Goal: Task Accomplishment & Management: Manage account settings

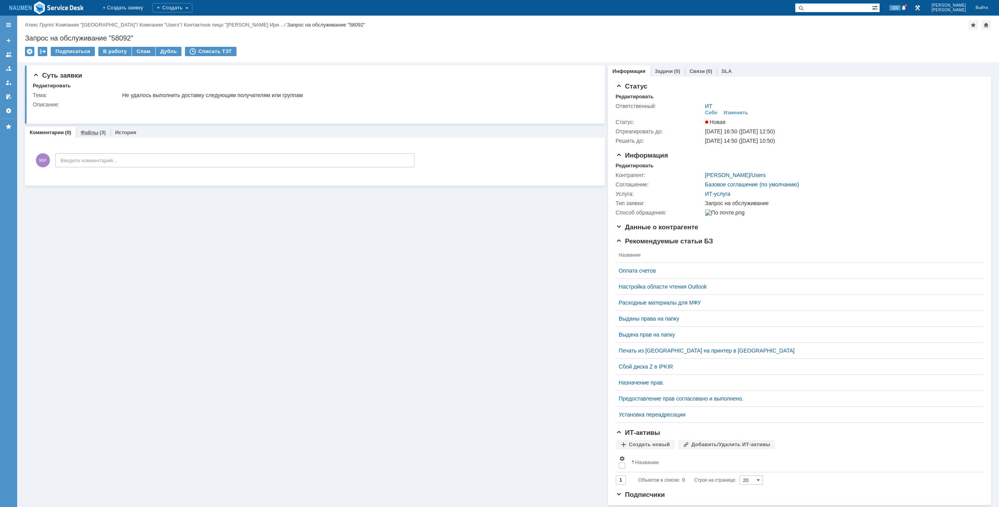
click at [90, 135] on link "Файлы" at bounding box center [89, 133] width 18 height 6
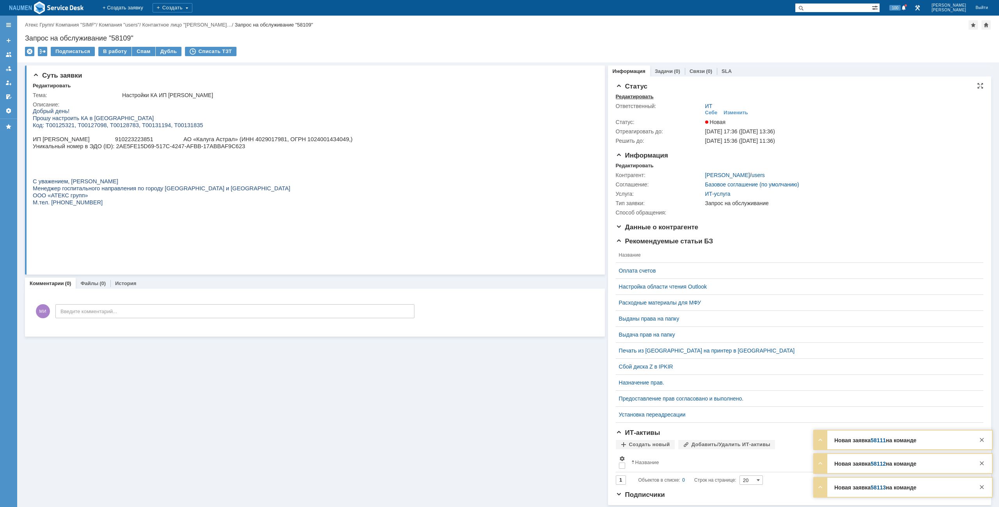
click at [637, 96] on div "Редактировать" at bounding box center [635, 97] width 38 height 6
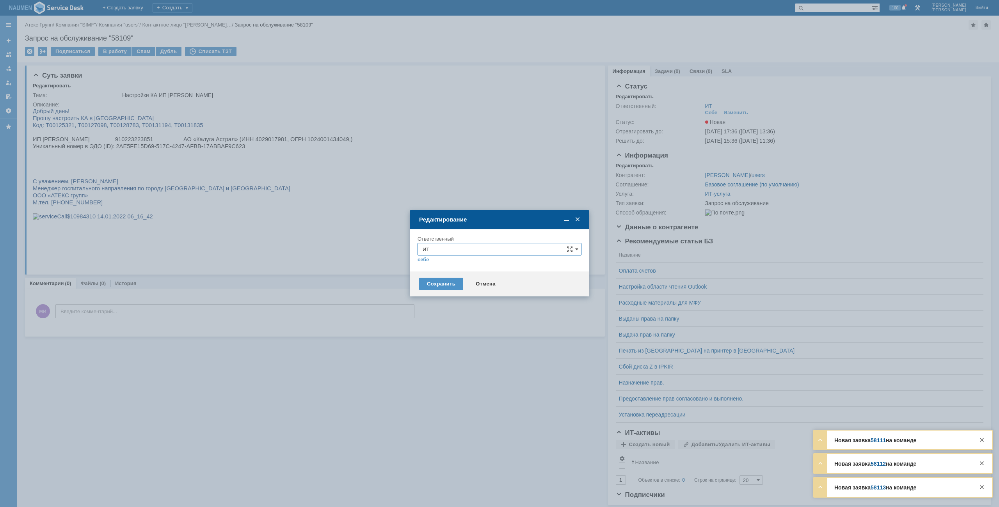
click at [474, 258] on div "себе своей команде" at bounding box center [500, 259] width 164 height 7
click at [466, 251] on input "ИТ" at bounding box center [500, 249] width 164 height 12
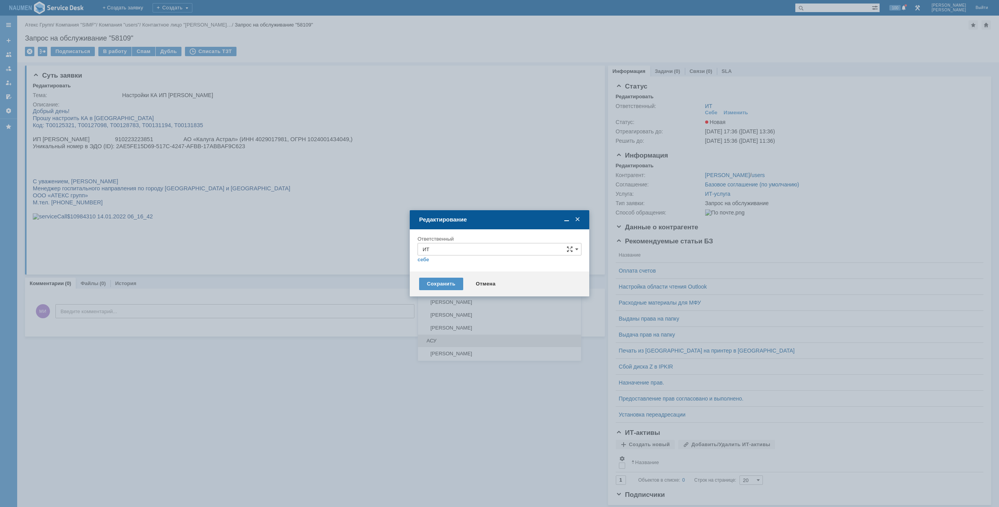
click at [429, 339] on span "АСУ" at bounding box center [500, 341] width 154 height 6
click at [437, 285] on div "Сохранить" at bounding box center [441, 284] width 44 height 12
type input "АСУ"
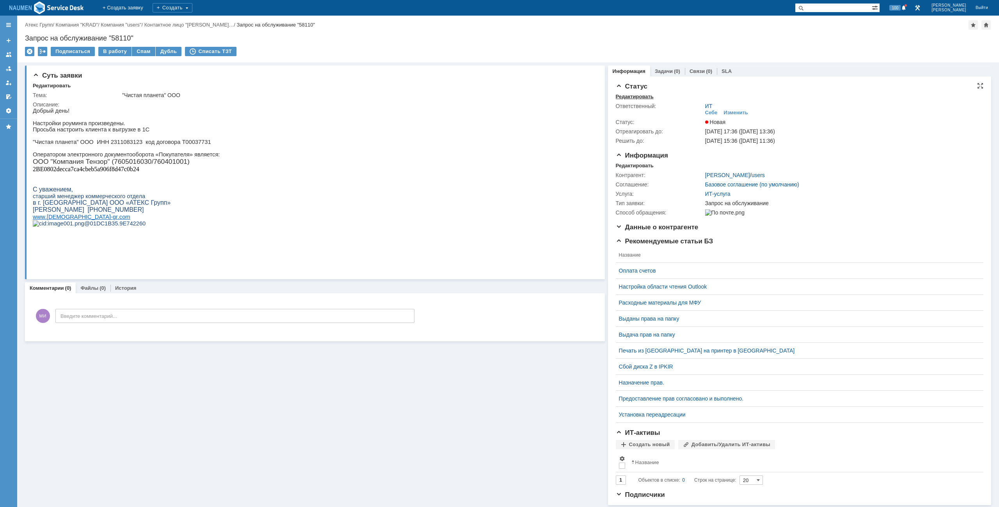
click at [628, 99] on div "Редактировать" at bounding box center [635, 97] width 38 height 6
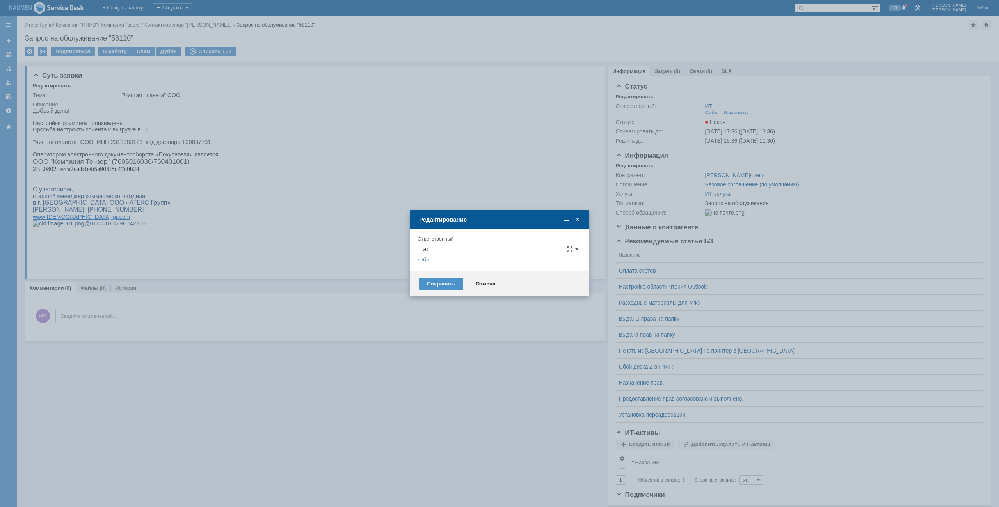
click at [441, 248] on input "ИТ" at bounding box center [500, 249] width 164 height 12
click at [432, 345] on div "АСУ" at bounding box center [499, 341] width 163 height 12
type input "АСУ"
click at [448, 283] on div "Сохранить" at bounding box center [441, 284] width 44 height 12
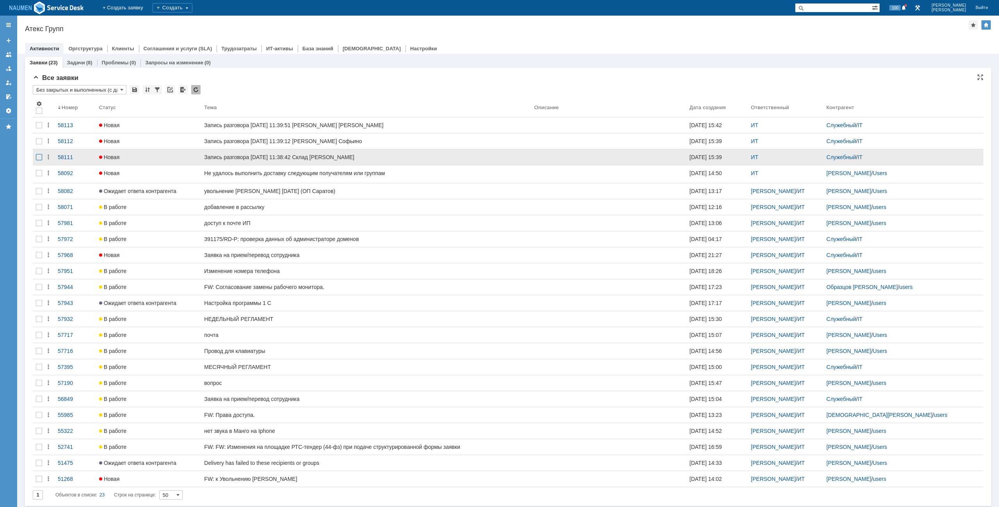
click at [41, 158] on div at bounding box center [39, 157] width 6 height 6
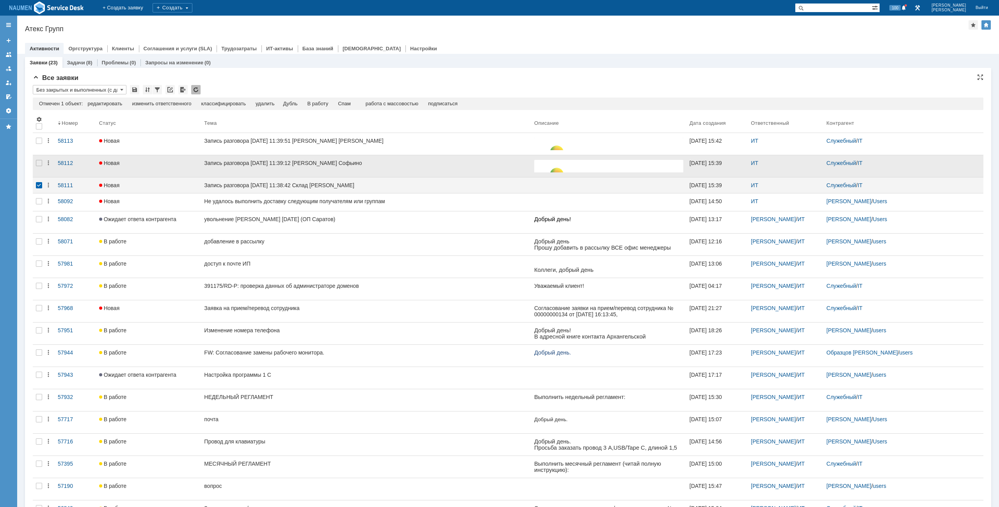
click at [39, 157] on div at bounding box center [39, 166] width 12 height 22
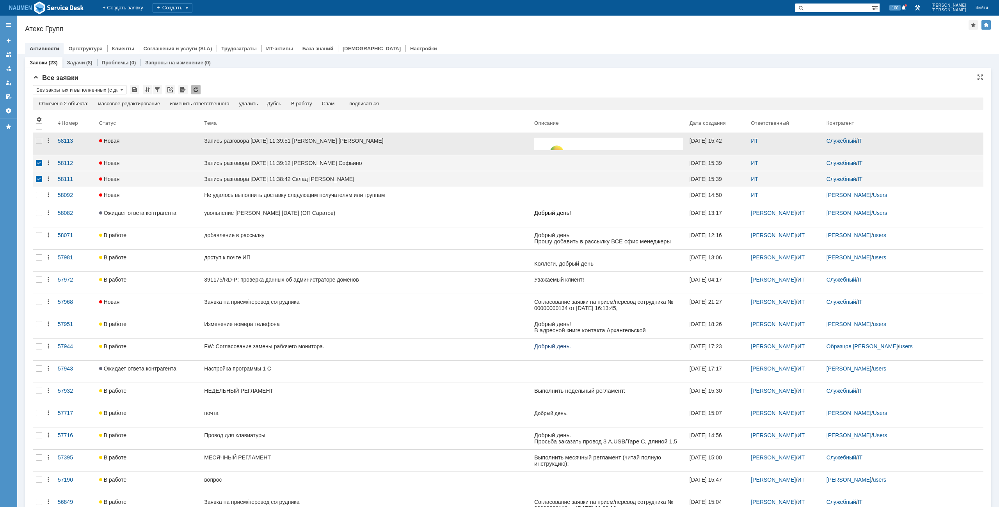
click at [39, 146] on div at bounding box center [39, 144] width 12 height 22
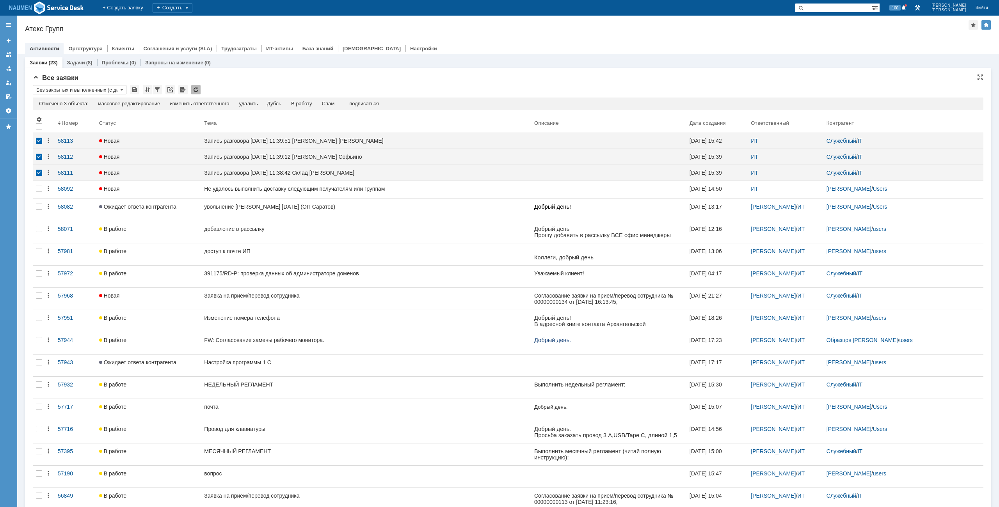
click at [332, 100] on div "Отмечено 3 объекта: редактировать массовое редактирование изменить ответственно…" at bounding box center [508, 104] width 951 height 12
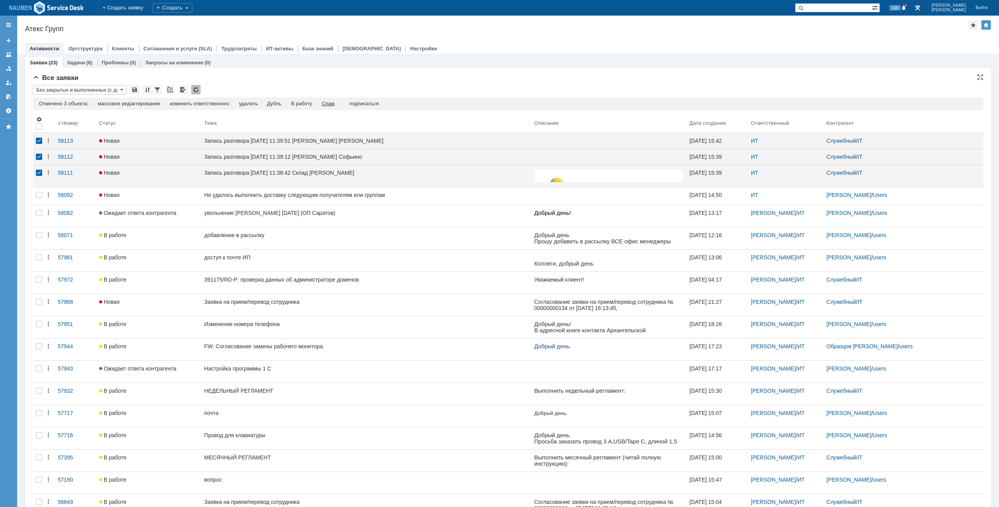
click at [331, 105] on div "Спам" at bounding box center [328, 104] width 13 height 6
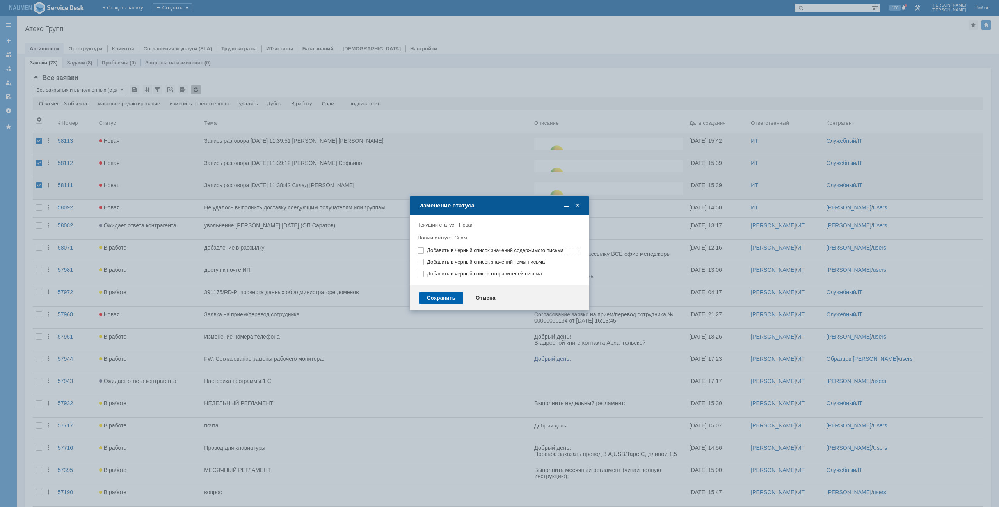
click at [440, 298] on div "Сохранить" at bounding box center [441, 298] width 44 height 12
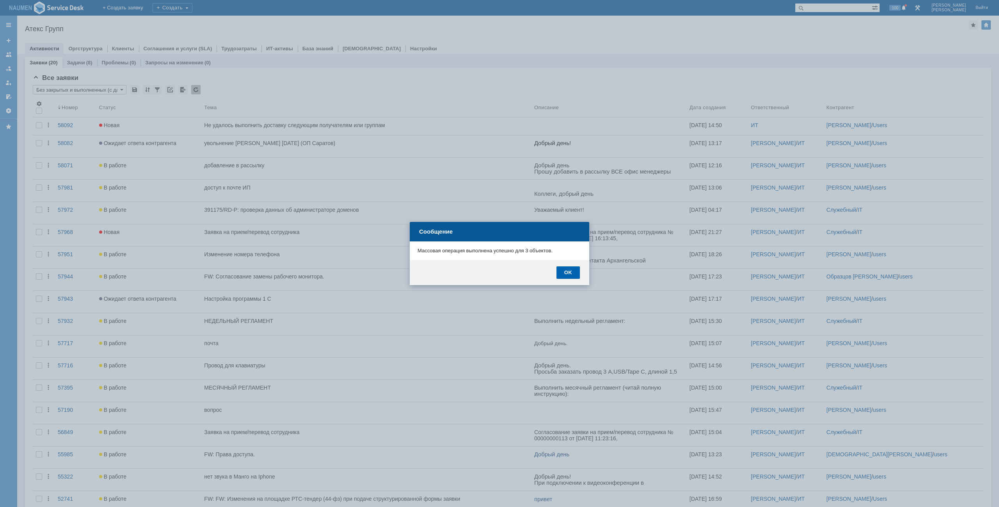
click at [575, 269] on div "OK" at bounding box center [568, 273] width 23 height 12
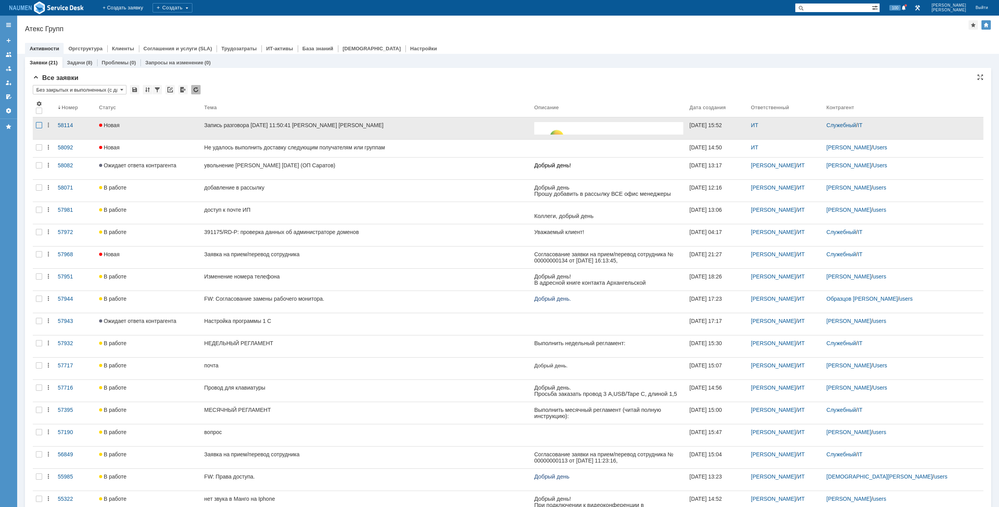
click at [37, 125] on div at bounding box center [39, 125] width 6 height 6
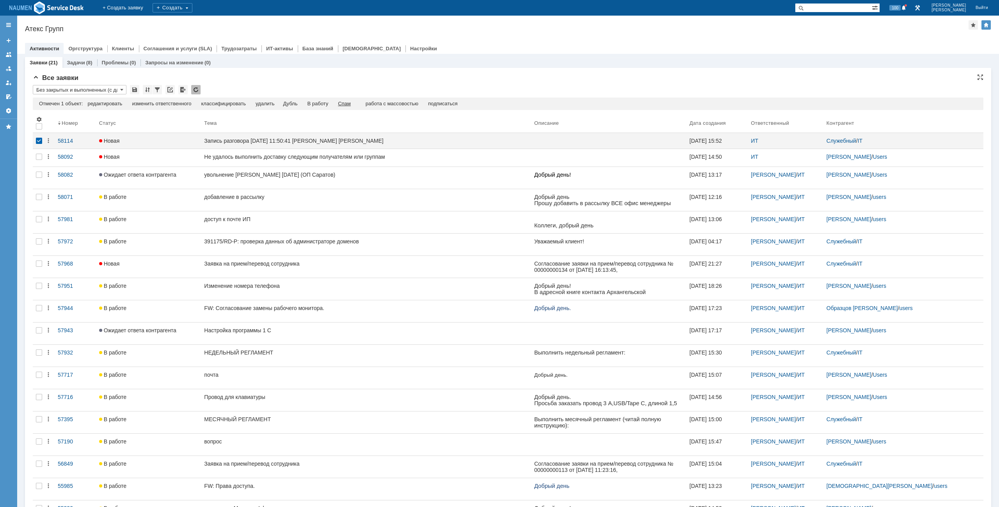
click at [351, 103] on div "Спам" at bounding box center [344, 104] width 13 height 6
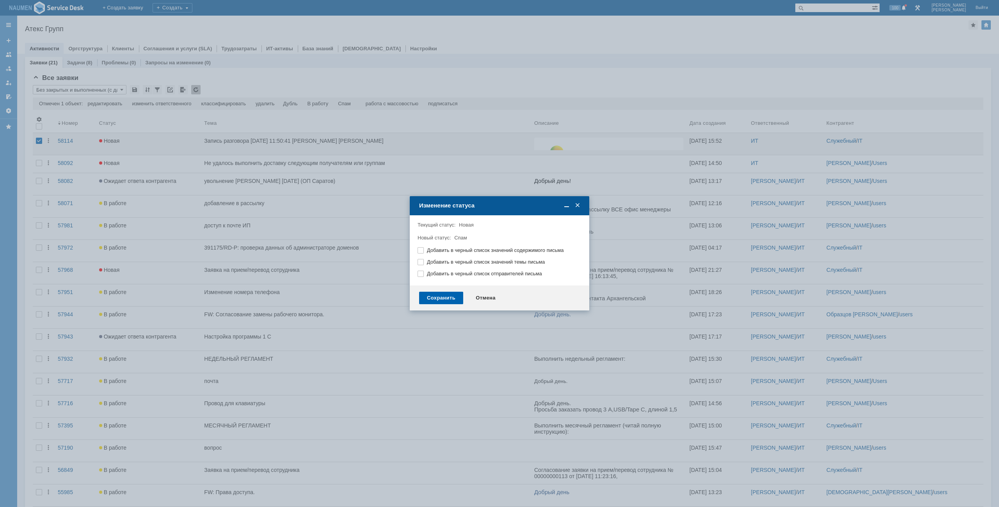
click at [445, 293] on div "Сохранить" at bounding box center [441, 298] width 44 height 12
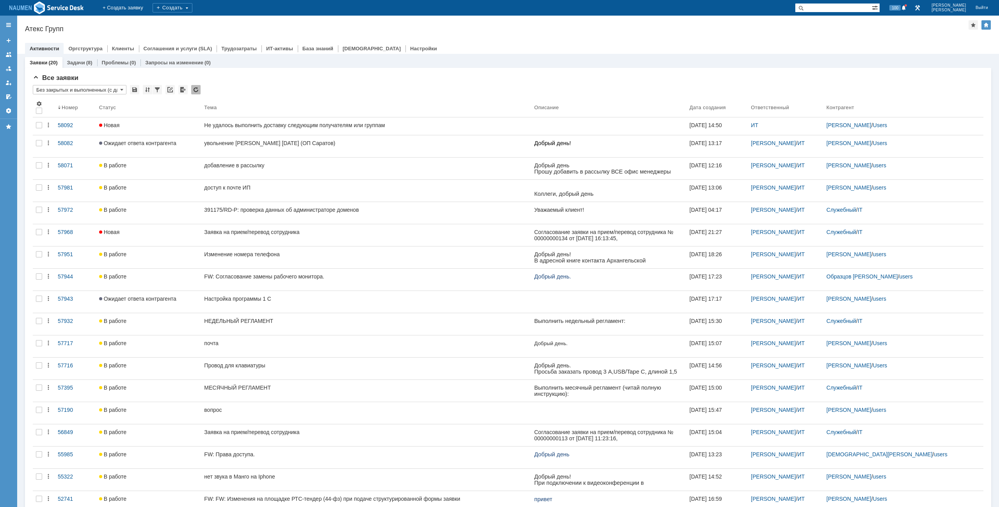
click at [676, 23] on div "Назад | Атекс Групп Атекс Групп root$101 Активности Оргструктура Клиенты Соглаш…" at bounding box center [508, 35] width 982 height 38
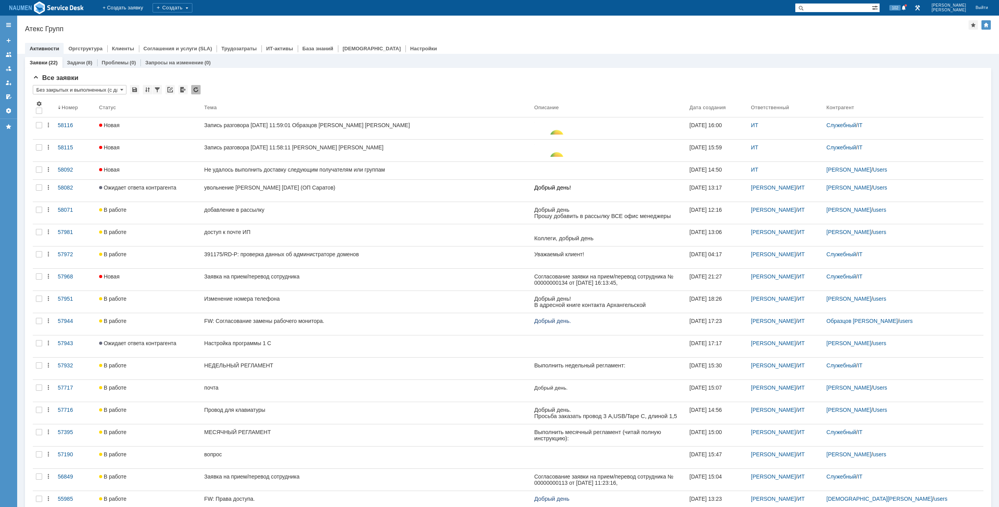
click at [799, 40] on div at bounding box center [508, 40] width 966 height 6
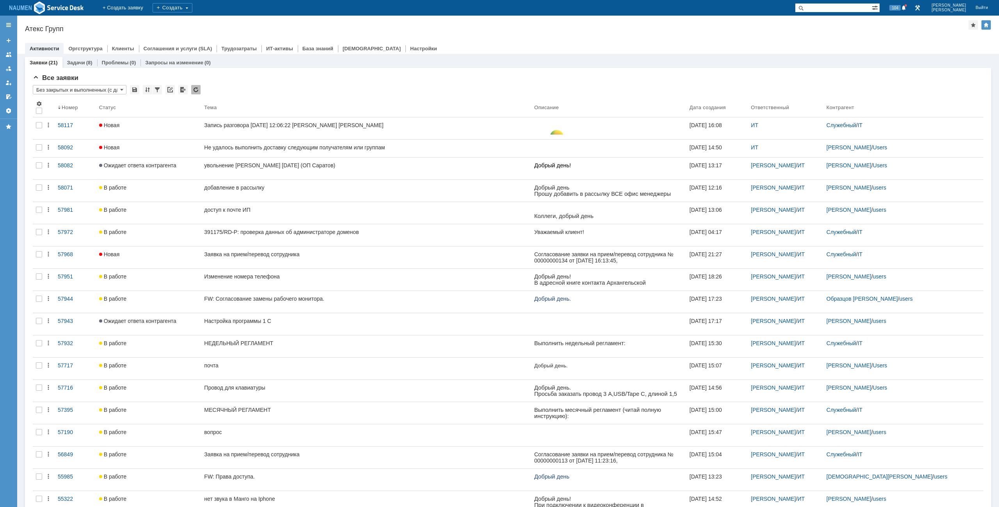
click at [852, 54] on div "Заявки (21) Задачи (8) Проблемы (0) Запросы на изменение (0) Все заявки * Без з…" at bounding box center [508, 324] width 966 height 541
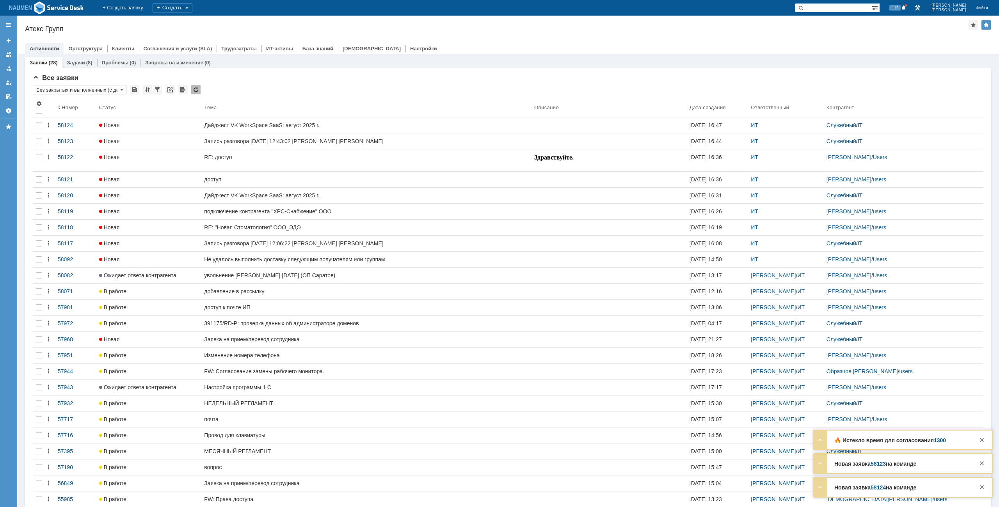
click at [633, 9] on div "На домашнюю + Создать заявку Создать 112 [PERSON_NAME]" at bounding box center [499, 8] width 999 height 16
